Goal: Information Seeking & Learning: Check status

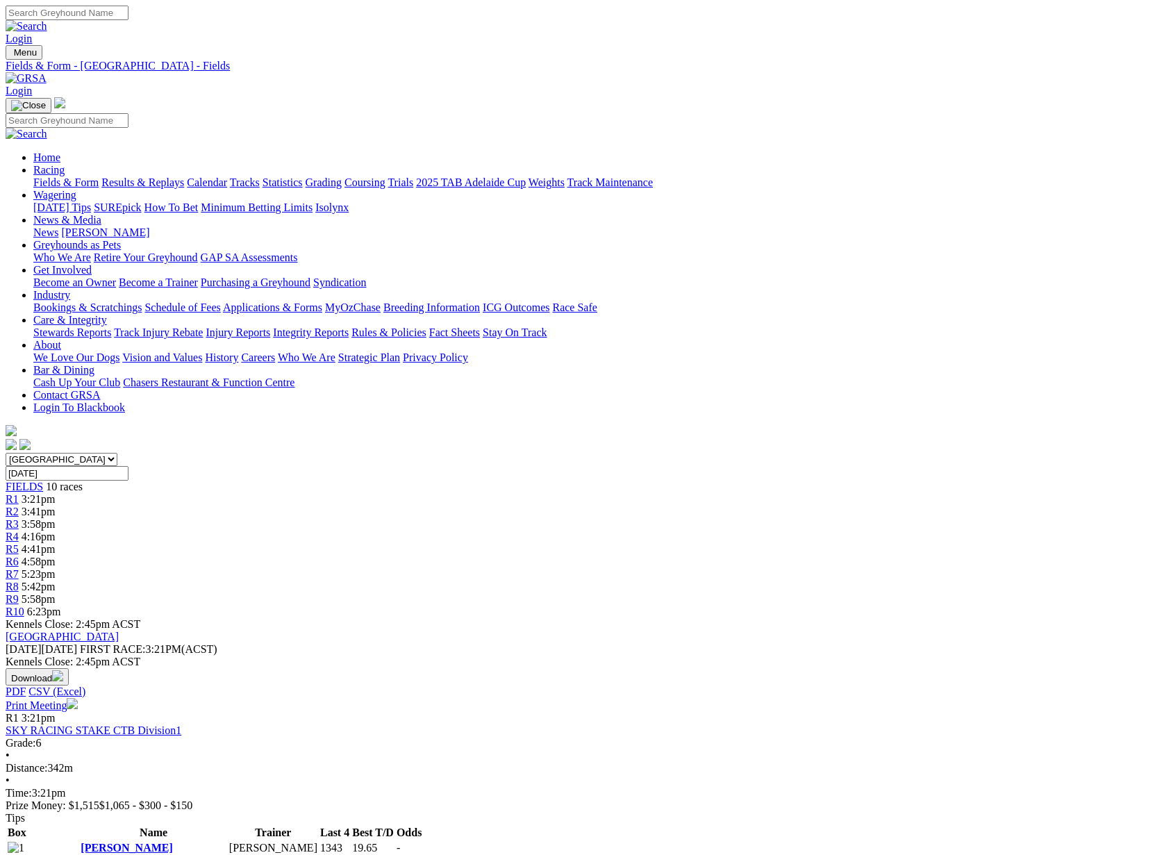
click at [184, 176] on link "Results & Replays" at bounding box center [142, 182] width 83 height 12
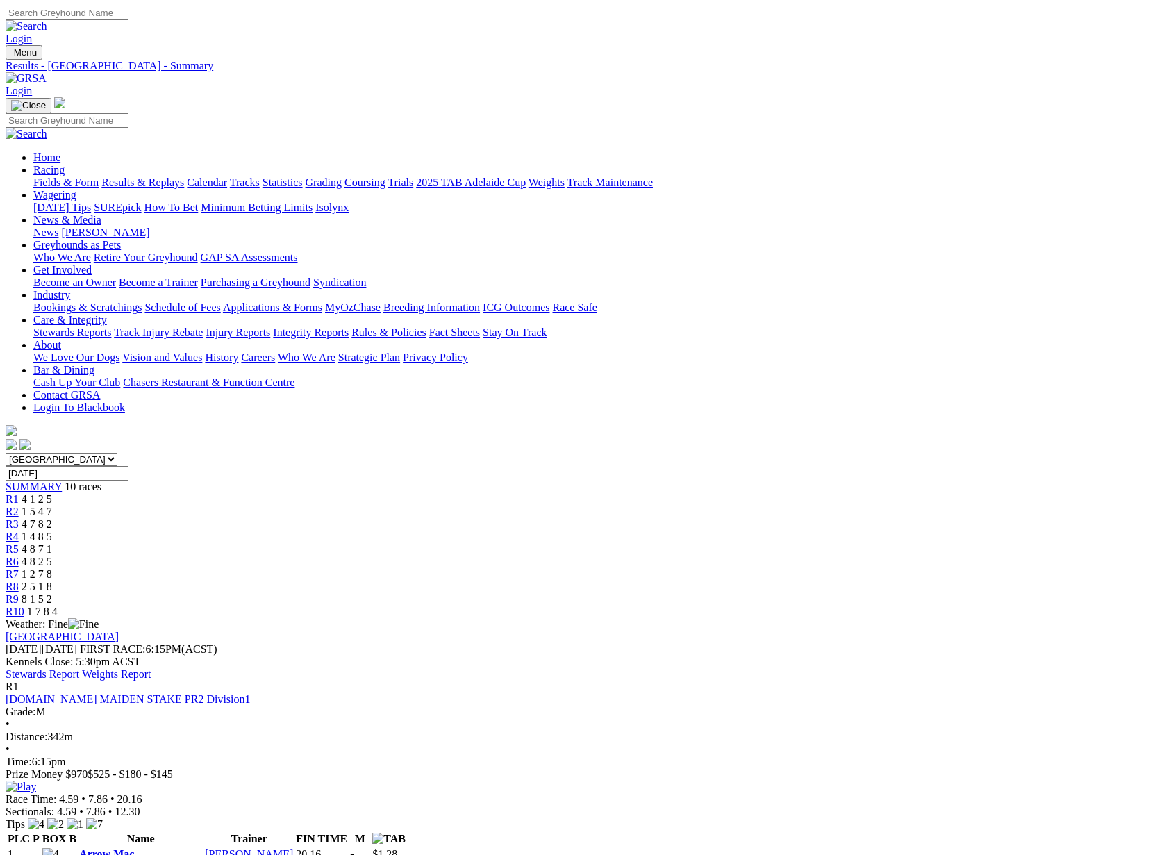
click at [79, 668] on link "Stewards Report" at bounding box center [43, 674] width 74 height 12
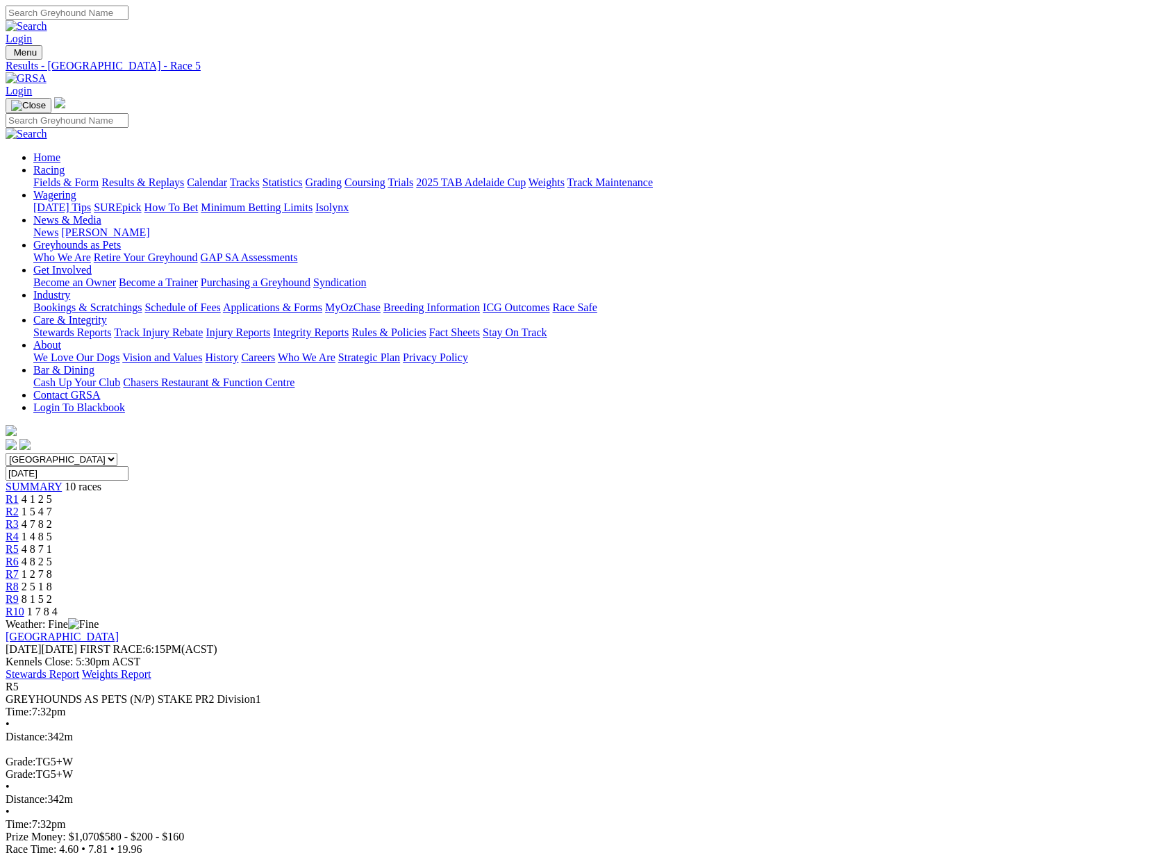
click at [385, 176] on link "Coursing" at bounding box center [365, 182] width 41 height 12
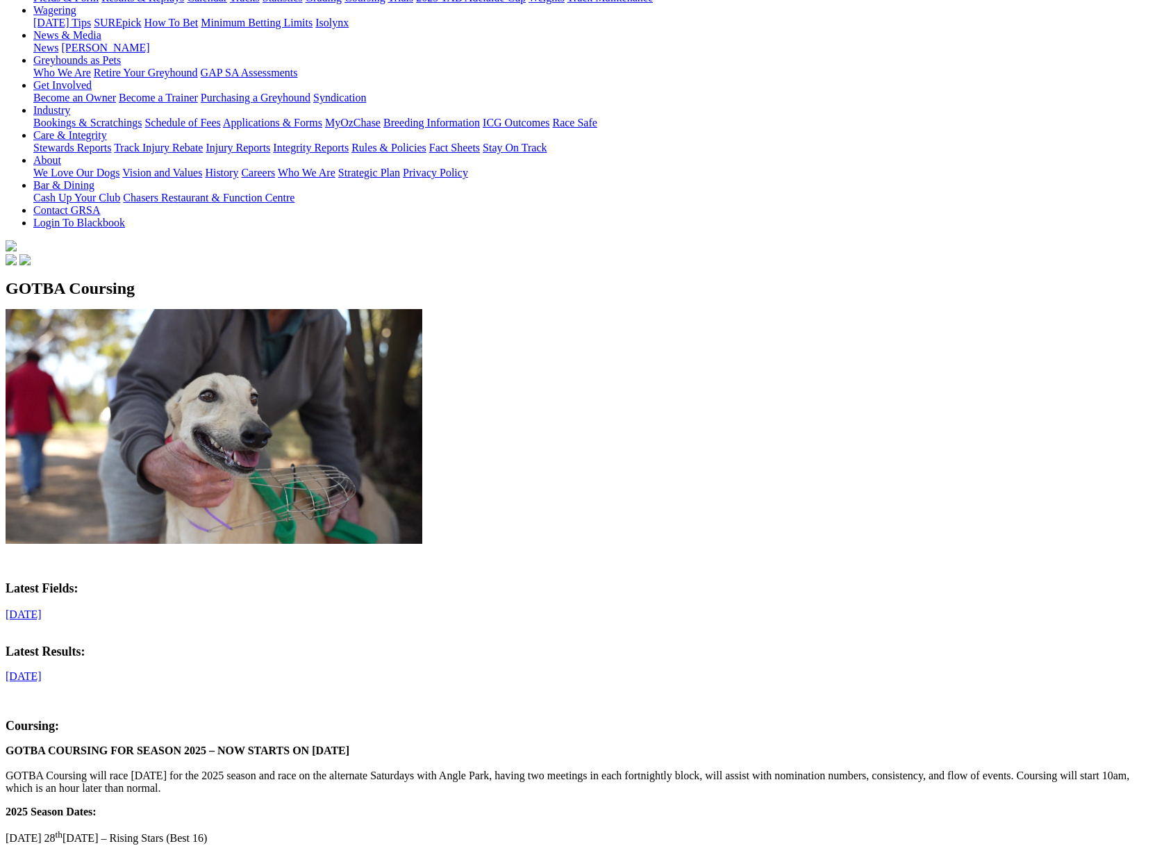
scroll to position [186, 0]
